Goal: Task Accomplishment & Management: Manage account settings

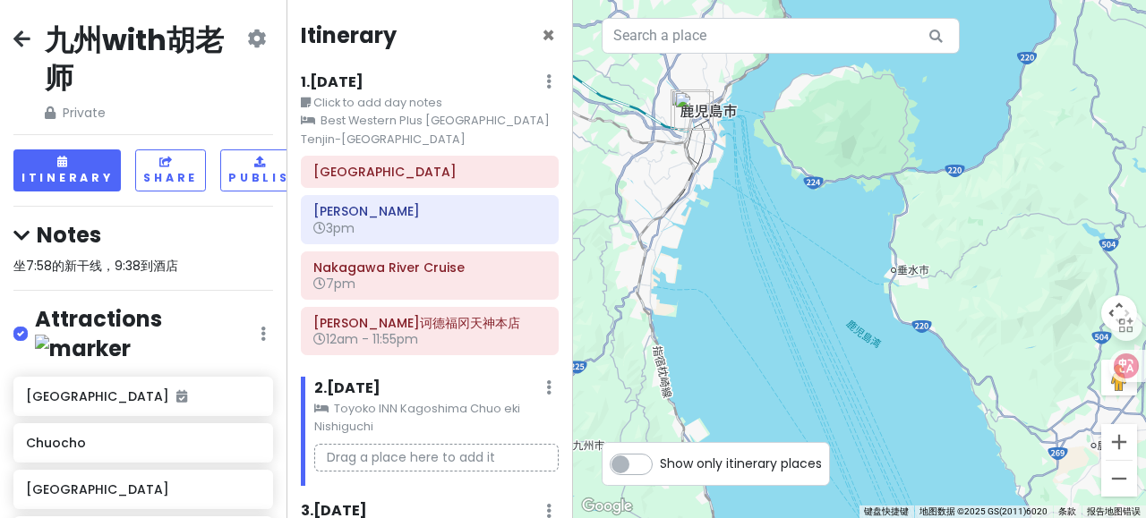
scroll to position [158, 0]
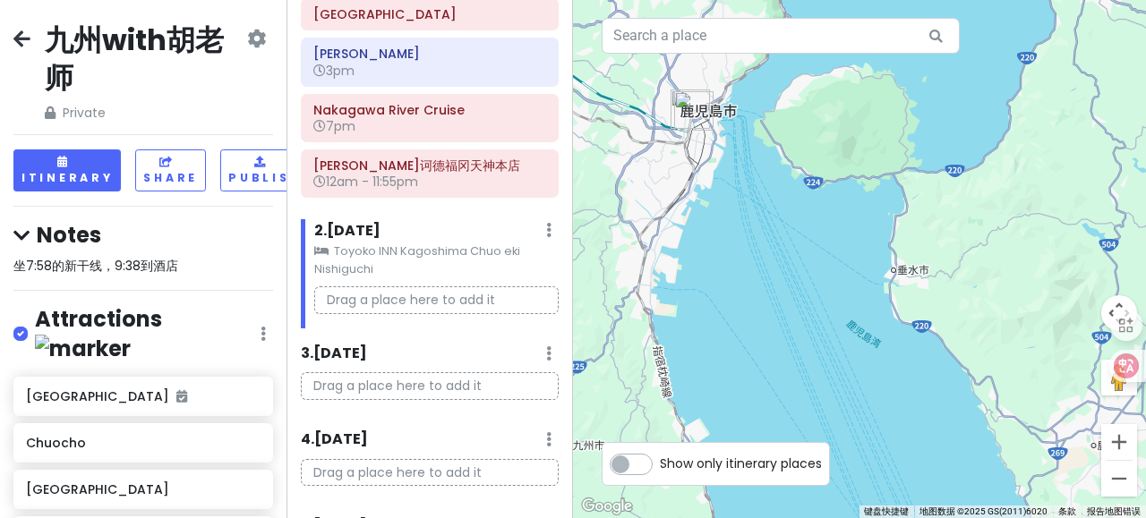
click at [82, 228] on h4 "Notes" at bounding box center [143, 235] width 260 height 28
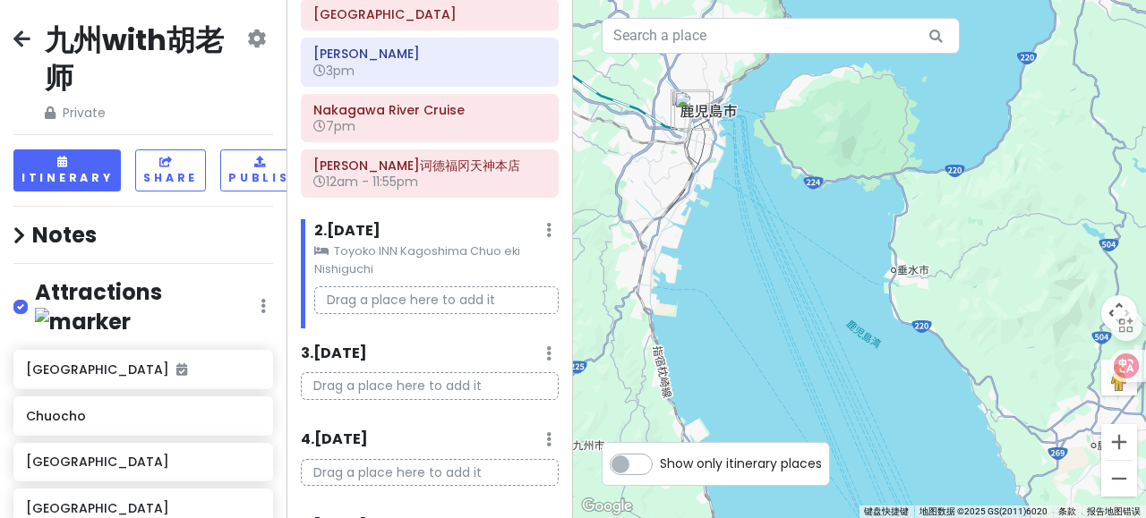
click at [68, 229] on h4 "Notes" at bounding box center [143, 235] width 260 height 28
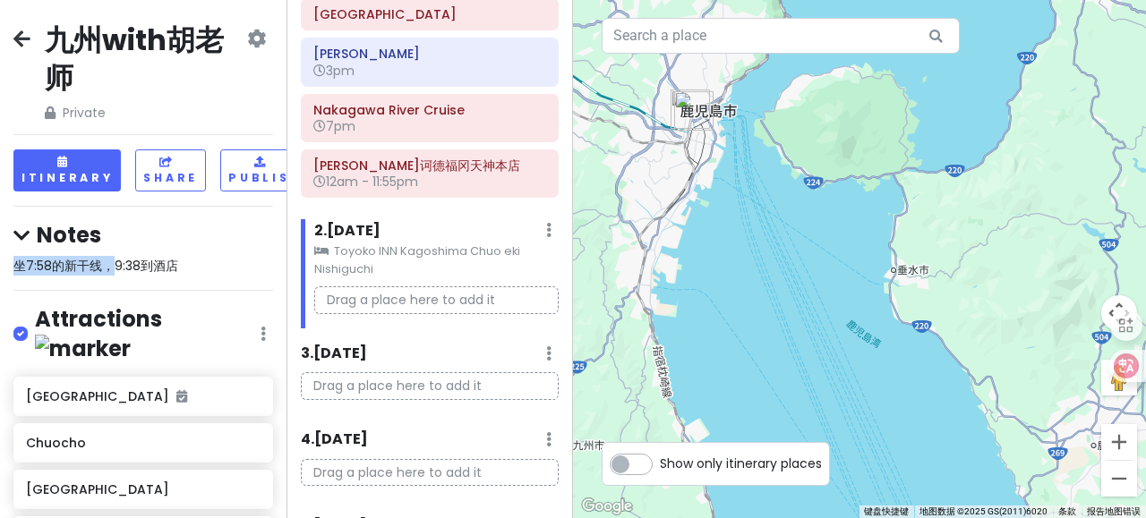
drag, startPoint x: 118, startPoint y: 246, endPoint x: 113, endPoint y: 264, distance: 18.7
click at [113, 264] on div "Notes 坐7:58的新干线，9:38到酒店" at bounding box center [143, 248] width 260 height 55
click at [113, 264] on span "坐7:58的新干线，9:38到酒店" at bounding box center [95, 266] width 165 height 18
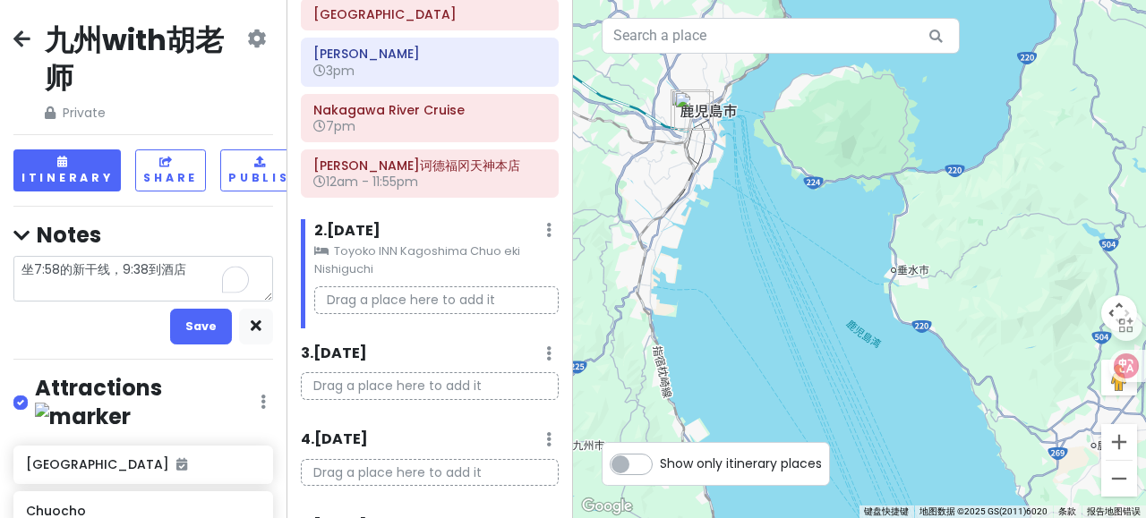
click at [193, 269] on textarea "坐7:58的新干线，9:38到酒店" at bounding box center [143, 279] width 260 height 46
click at [22, 270] on textarea "坐7:58的新干线，9:38到酒店" at bounding box center [143, 279] width 260 height 46
type textarea "x"
type textarea "1坐7:58的新干线，9:38到酒店"
type textarea "x"
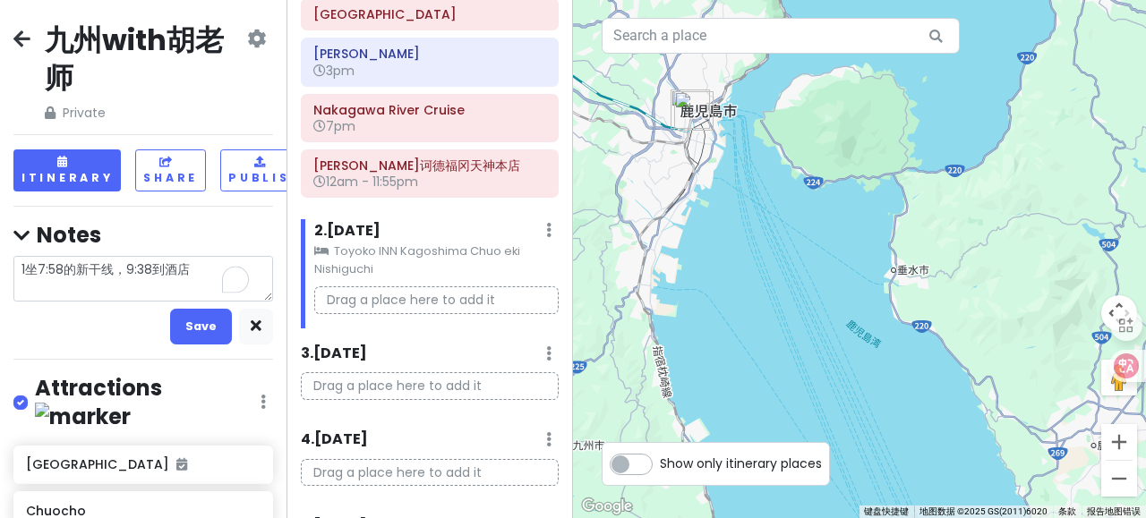
type textarea "12坐7:58的新干线，9:38到酒店"
type textarea "x"
type textarea "12.坐7:58的新干线，9:38到酒店"
type textarea "x"
type textarea "12.13坐7:58的新干线，9:38到酒店"
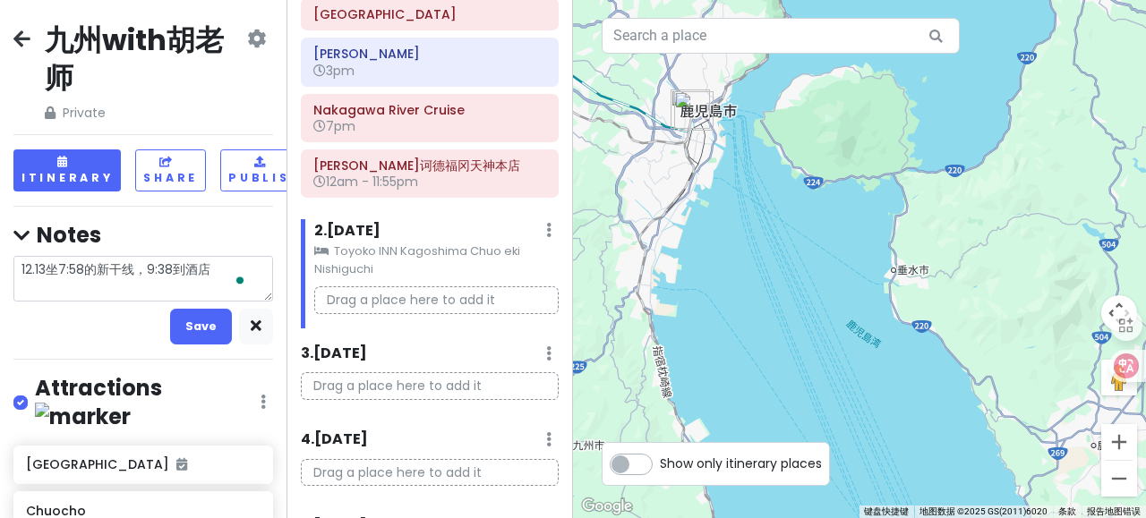
type textarea "x"
